Goal: Find specific page/section: Locate a particular part of the current website

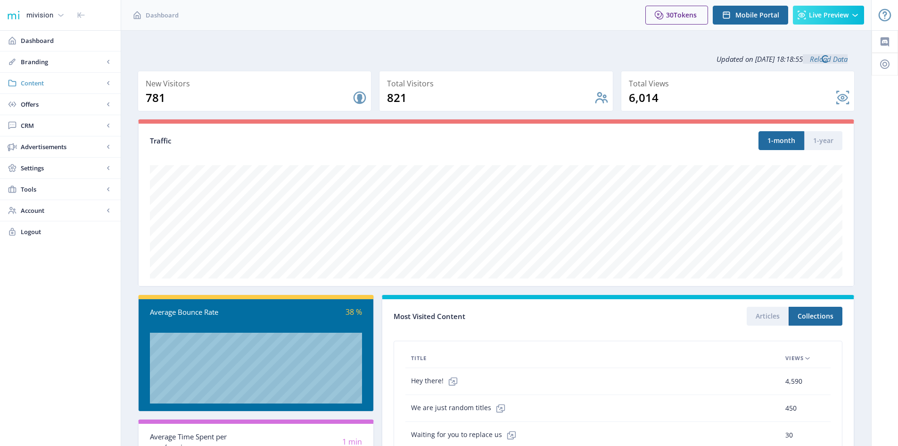
click at [39, 80] on span "Content" at bounding box center [62, 82] width 83 height 9
click at [47, 127] on span "Collections" at bounding box center [70, 125] width 81 height 9
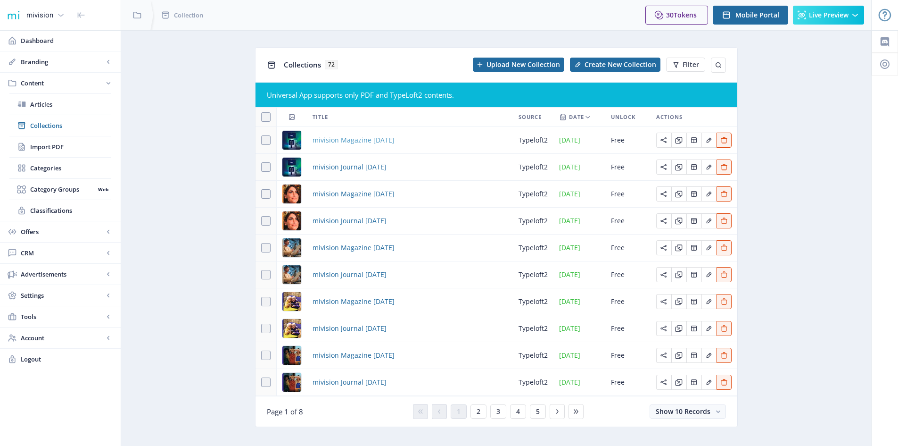
click at [363, 142] on span "mivision Magazine [DATE]" at bounding box center [354, 139] width 82 height 11
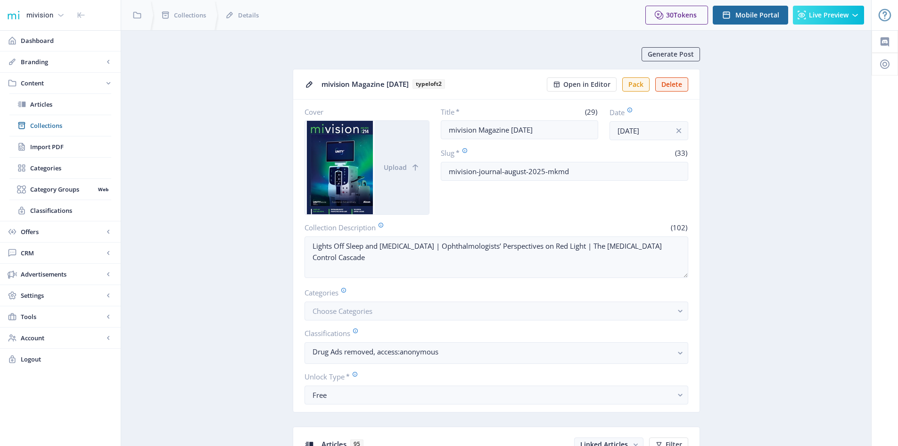
scroll to position [47, 0]
